Goal: Obtain resource: Obtain resource

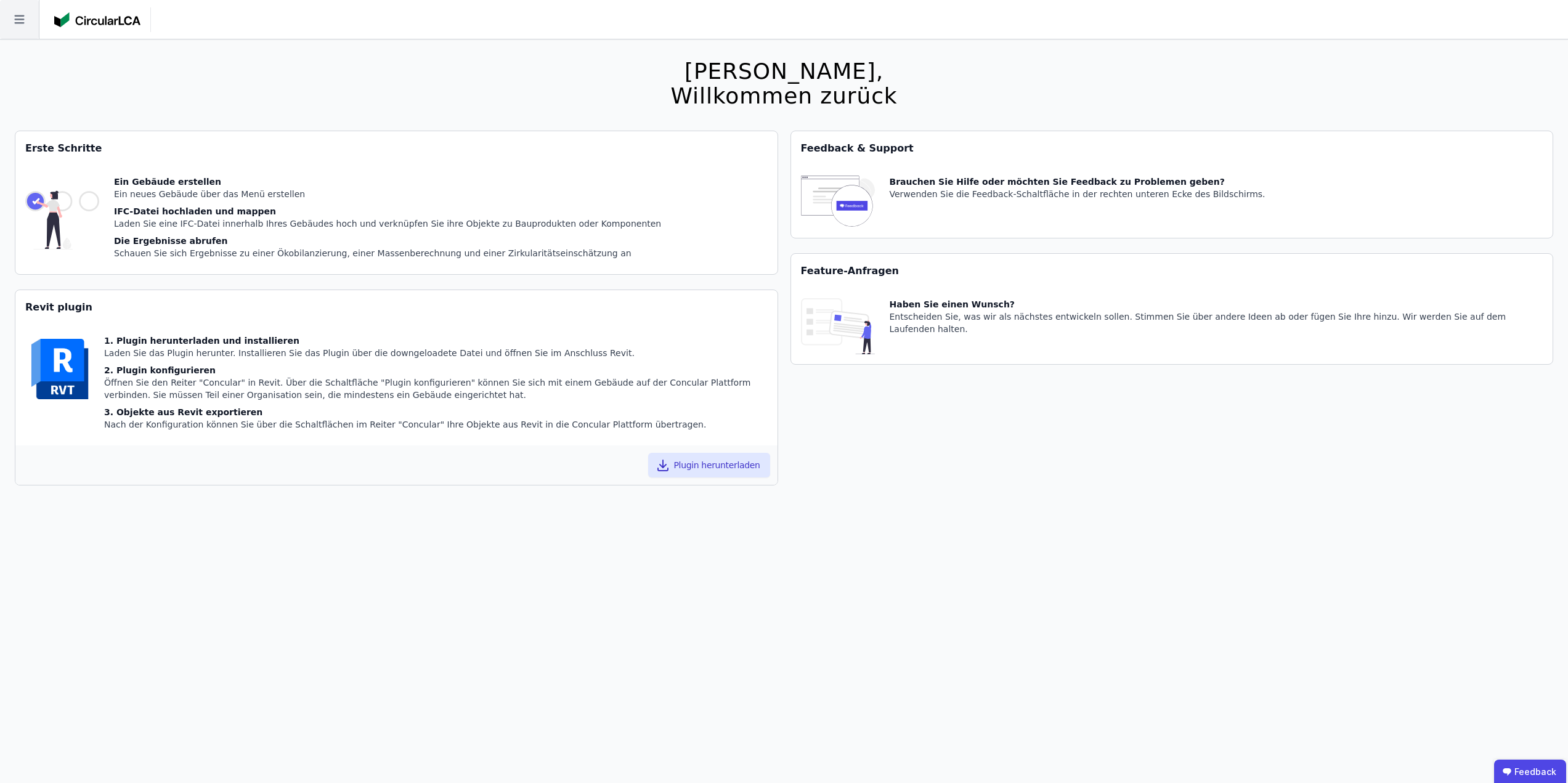
click at [31, 19] on icon at bounding box center [19, 19] width 39 height 39
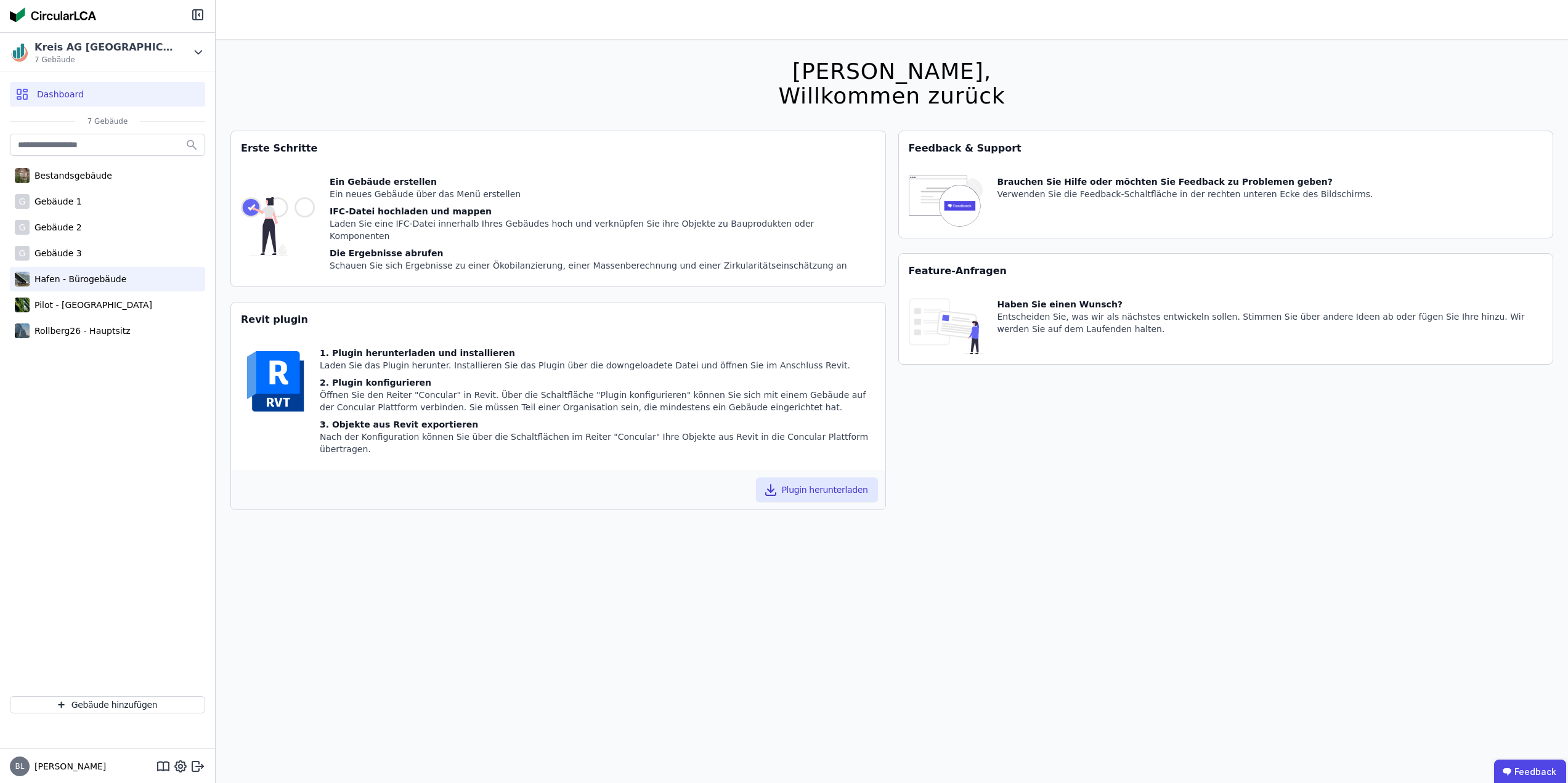
click at [68, 280] on div "Hafen - Bürogebäude" at bounding box center [78, 279] width 97 height 13
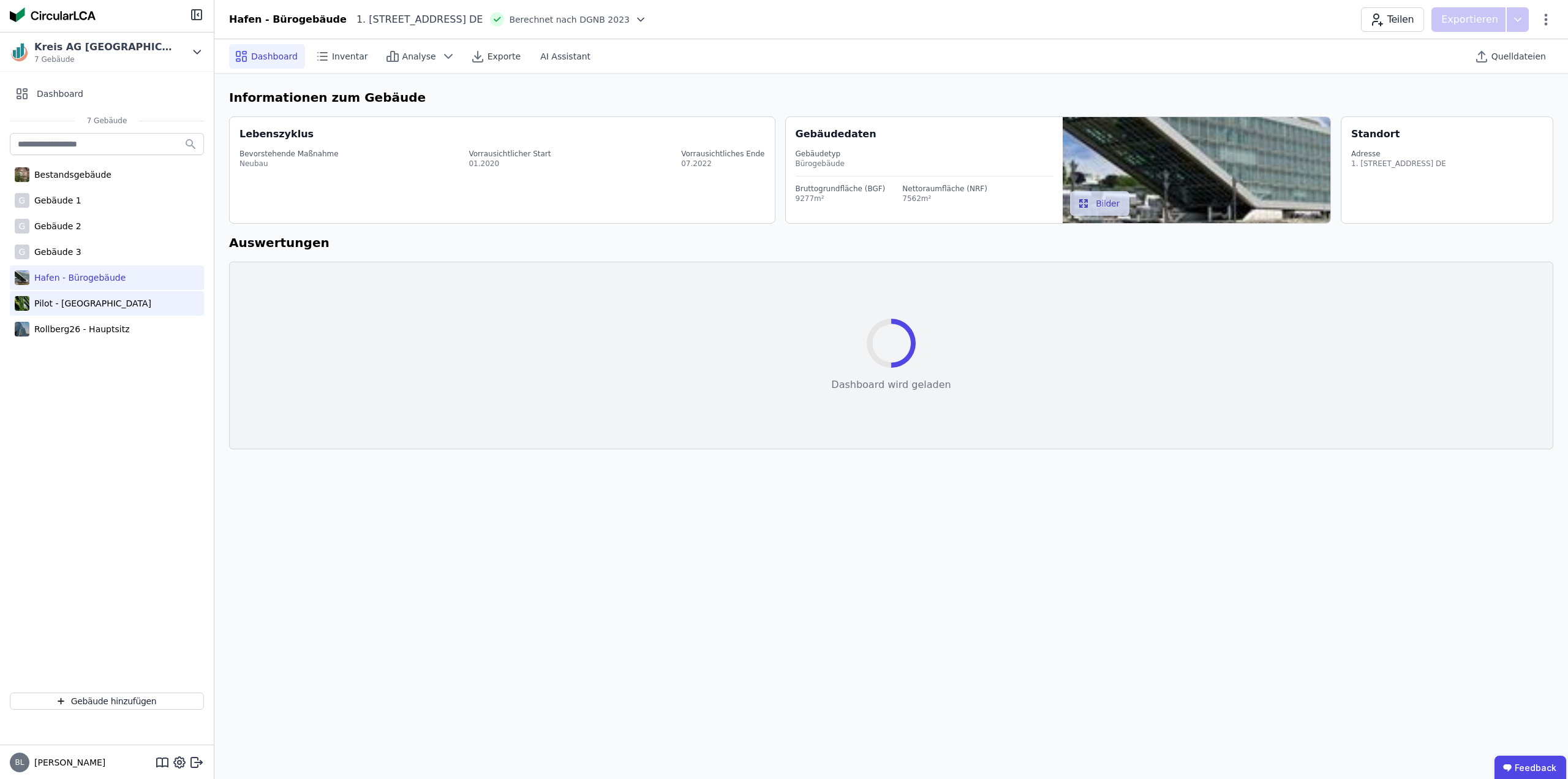
click at [83, 307] on div "Pilot - [GEOGRAPHIC_DATA]" at bounding box center [90, 303] width 122 height 12
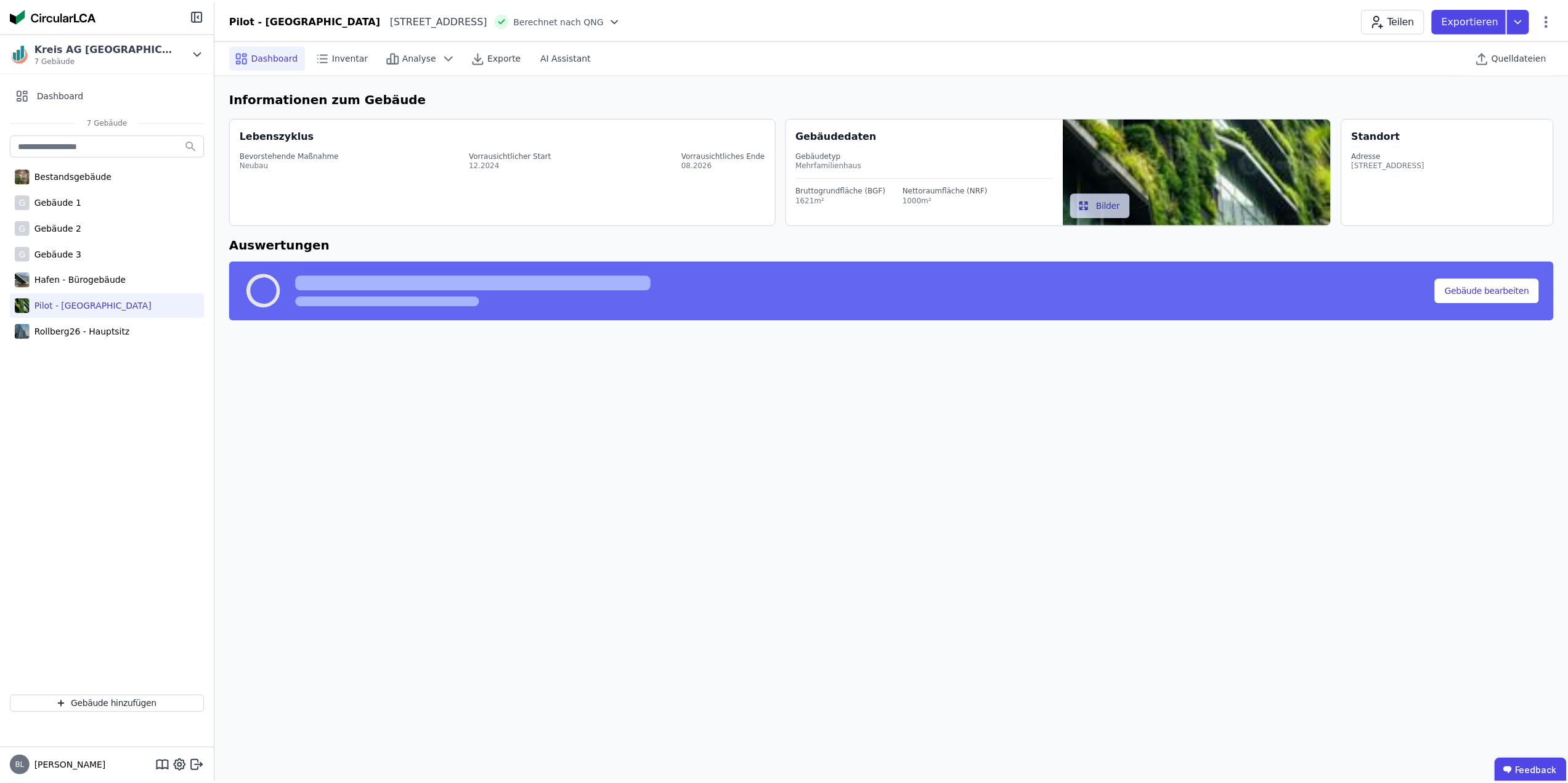
select select "*"
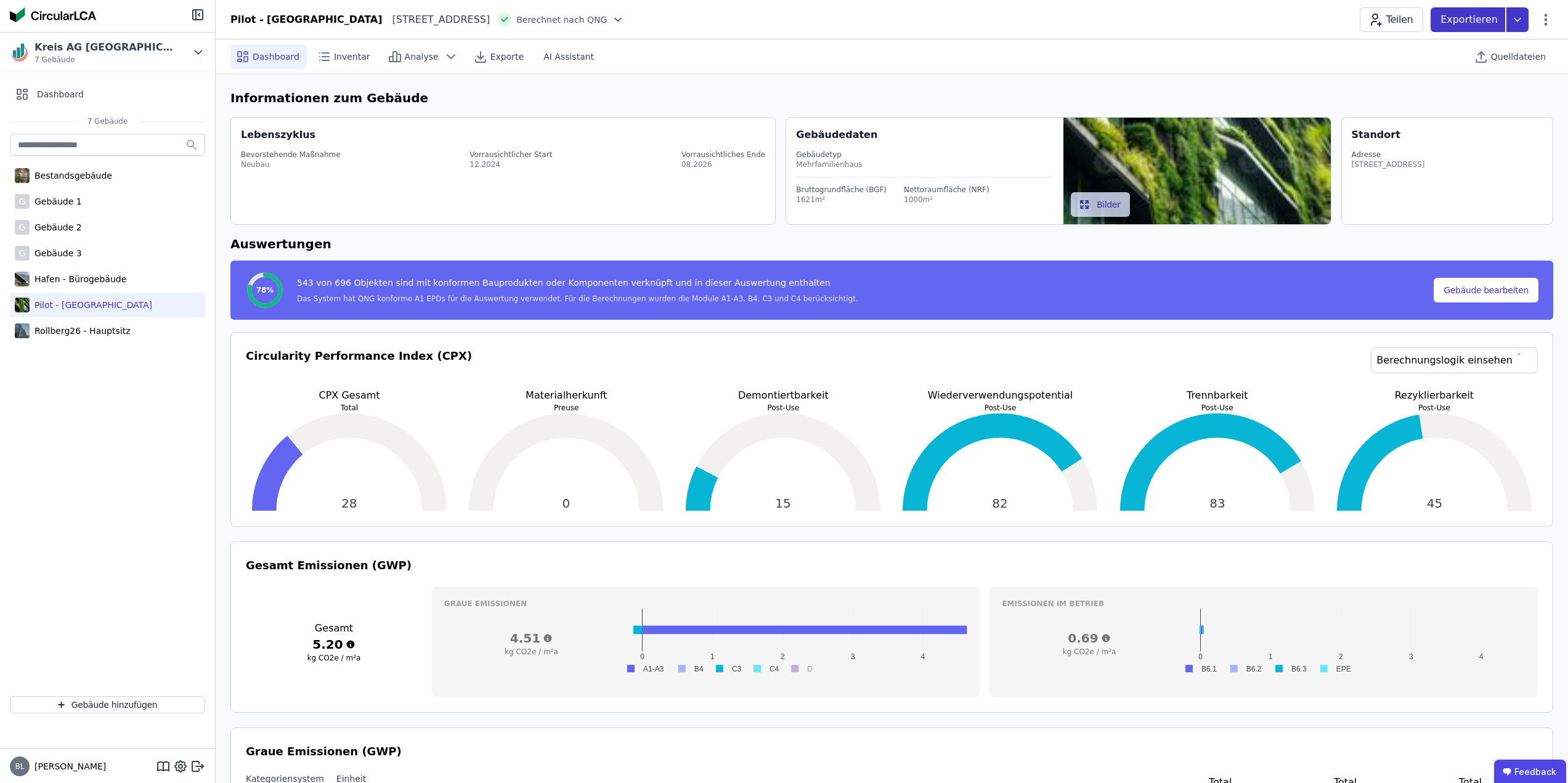
click at [1522, 22] on icon at bounding box center [1517, 19] width 22 height 24
click at [1444, 94] on div "Ökobilanzierung exportieren" at bounding box center [1393, 93] width 123 height 13
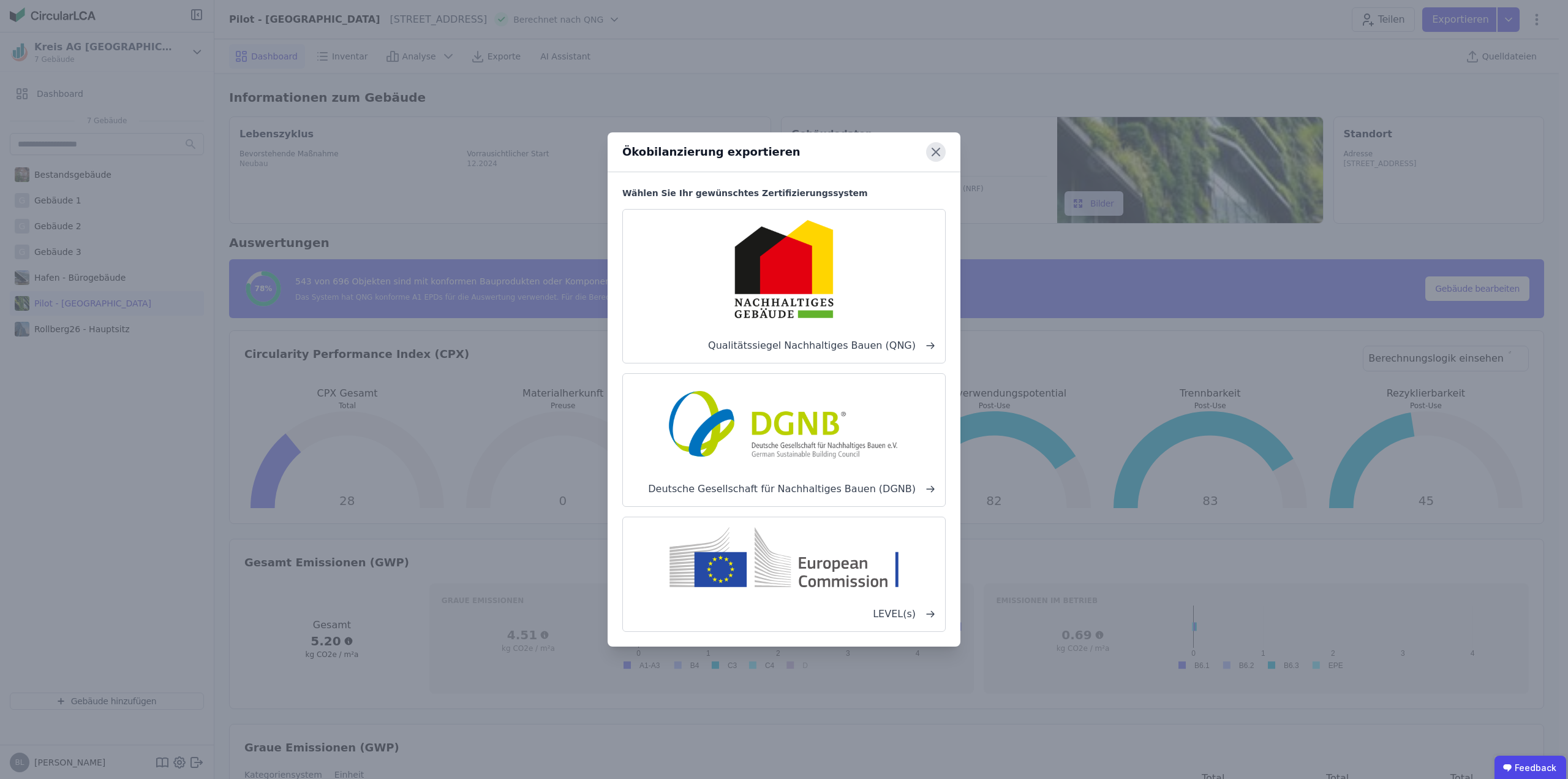
click at [939, 145] on icon at bounding box center [936, 151] width 19 height 19
